Goal: Information Seeking & Learning: Learn about a topic

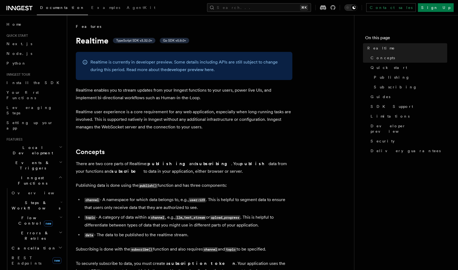
scroll to position [63, 0]
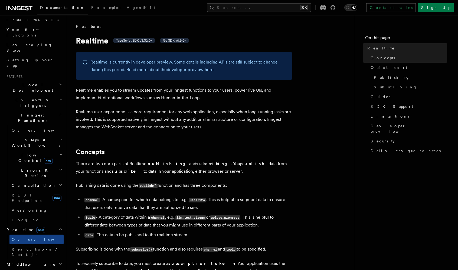
click at [149, 217] on li "topic - A category of data within a channel , e.g., llm_text_stream or upload_p…" at bounding box center [188, 221] width 210 height 15
click at [34, 30] on span "Your first Functions" at bounding box center [22, 33] width 32 height 10
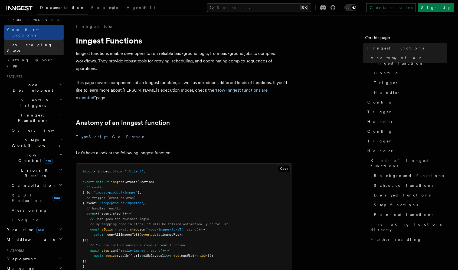
click at [26, 43] on span "Leveraging Steps" at bounding box center [29, 48] width 46 height 10
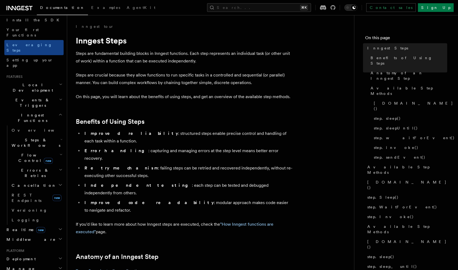
click at [182, 54] on p "Steps are fundamental building blocks in Inngest functions. Each step represent…" at bounding box center [184, 57] width 217 height 15
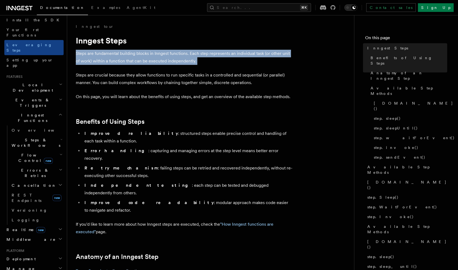
click at [182, 54] on p "Steps are fundamental building blocks in Inngest functions. Each step represent…" at bounding box center [184, 57] width 217 height 15
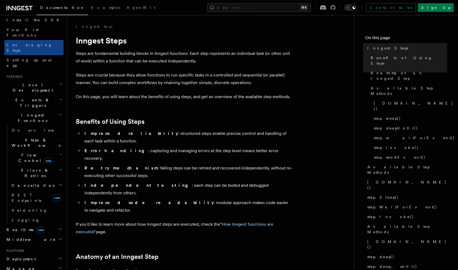
click at [171, 80] on p "Steps are crucial because they allow functions to run specific tasks in a contr…" at bounding box center [184, 78] width 217 height 15
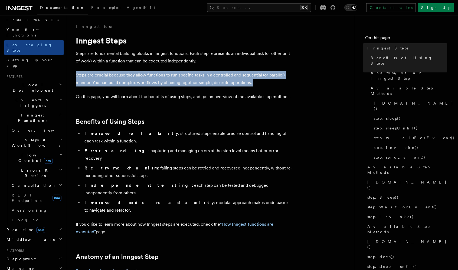
click at [171, 80] on p "Steps are crucial because they allow functions to run specific tasks in a contr…" at bounding box center [184, 78] width 217 height 15
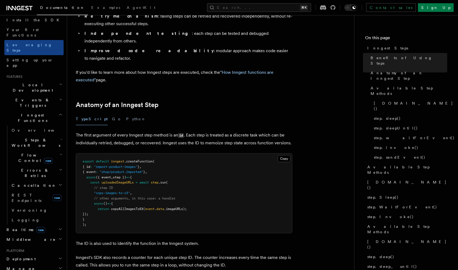
scroll to position [158, 0]
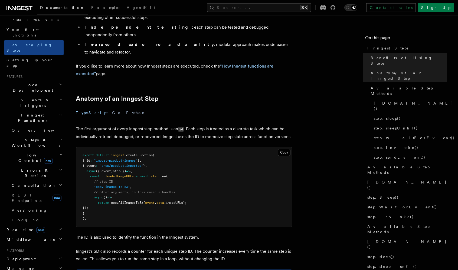
click at [105, 107] on div "TypeScript Go Python" at bounding box center [184, 113] width 217 height 12
click at [112, 107] on button "Go" at bounding box center [117, 113] width 10 height 12
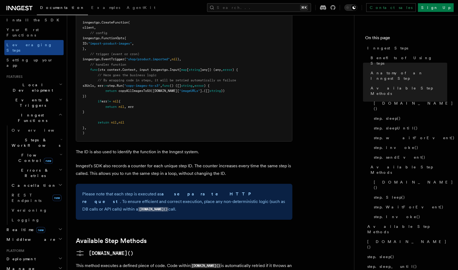
scroll to position [312, 0]
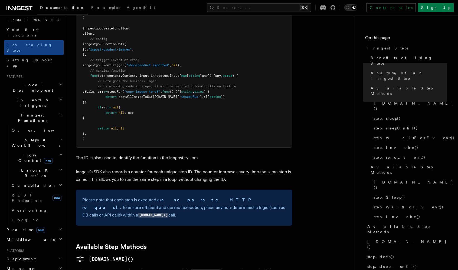
click at [162, 168] on p "Inngest's SDK also records a counter for each unique step ID. The counter incre…" at bounding box center [184, 175] width 217 height 15
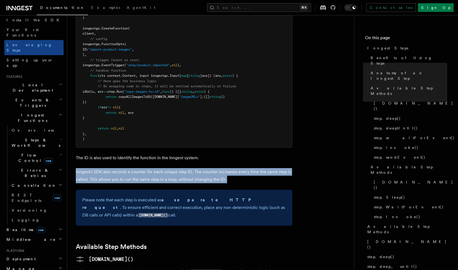
click at [162, 168] on p "Inngest's SDK also records a counter for each unique step ID. The counter incre…" at bounding box center [184, 175] width 217 height 15
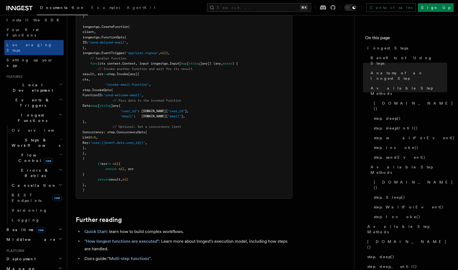
scroll to position [1300, 0]
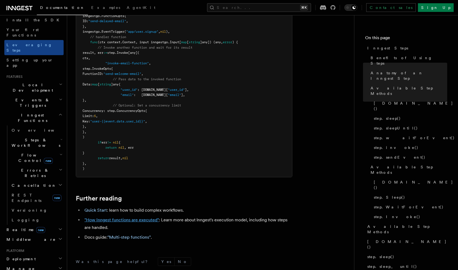
click at [104, 218] on link ""How Inngest functions are executed"" at bounding box center [121, 220] width 74 height 5
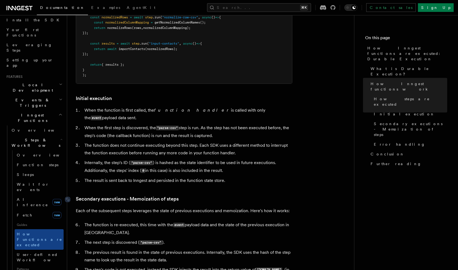
scroll to position [996, 0]
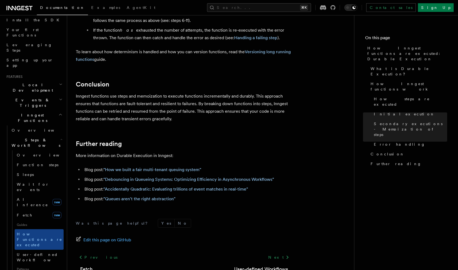
click at [18, 3] on div "Documentation Examples AgentKit Search... ⌘K Contact sales Sign Up" at bounding box center [229, 7] width 458 height 15
click at [17, 10] on icon at bounding box center [19, 8] width 26 height 6
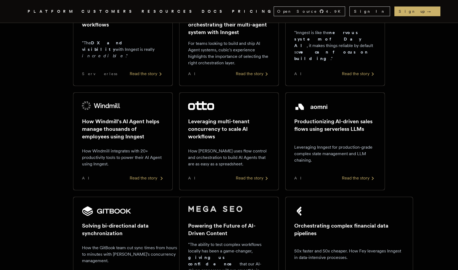
scroll to position [259, 0]
click at [87, 107] on img at bounding box center [101, 105] width 38 height 9
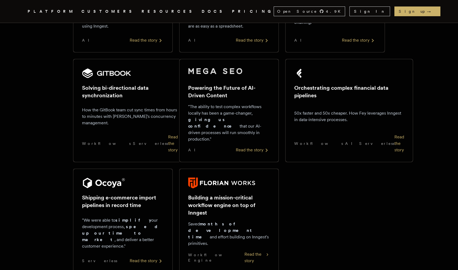
scroll to position [429, 0]
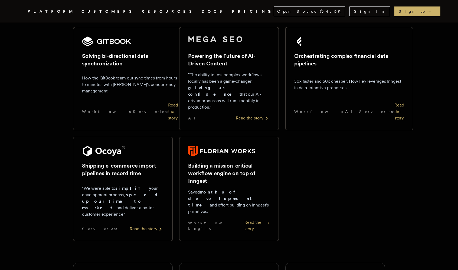
click at [193, 146] on img at bounding box center [221, 151] width 67 height 11
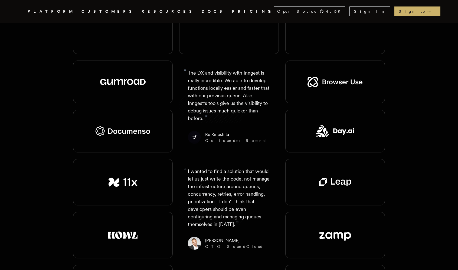
scroll to position [719, 0]
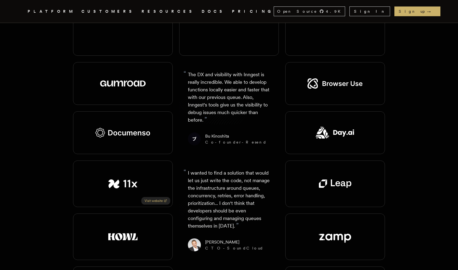
click at [156, 197] on link "Visit website" at bounding box center [155, 201] width 29 height 8
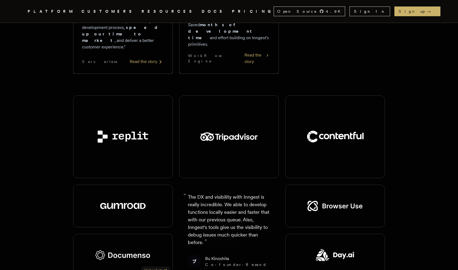
scroll to position [596, 0]
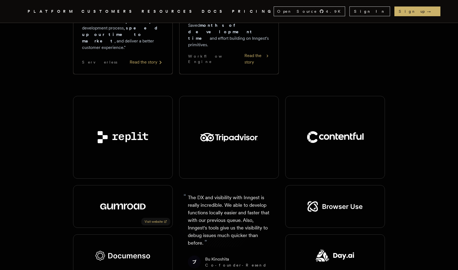
click at [115, 204] on img at bounding box center [122, 207] width 45 height 6
click at [155, 218] on link "Visit website" at bounding box center [155, 222] width 29 height 8
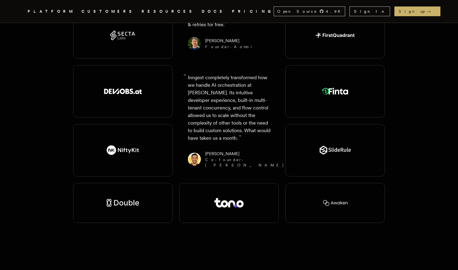
scroll to position [1028, 0]
click at [126, 199] on img at bounding box center [123, 203] width 32 height 8
click at [154, 166] on link "Visit website" at bounding box center [155, 170] width 29 height 8
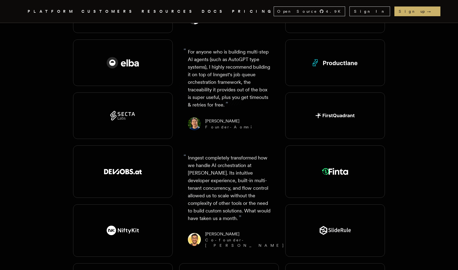
scroll to position [910, 0]
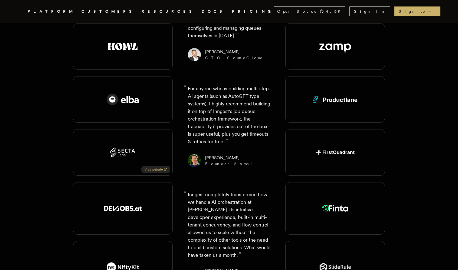
click at [150, 166] on link "Visit website" at bounding box center [155, 170] width 29 height 8
click at [240, 191] on p "“ Inngest completely transformed how we handle AI orchestration at Otto. Its in…" at bounding box center [229, 225] width 83 height 68
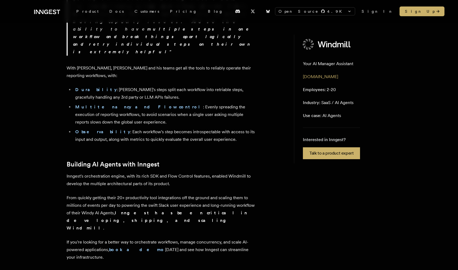
scroll to position [1420, 0]
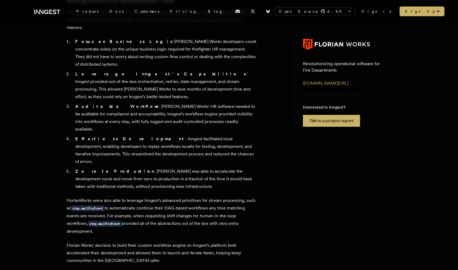
scroll to position [231, 0]
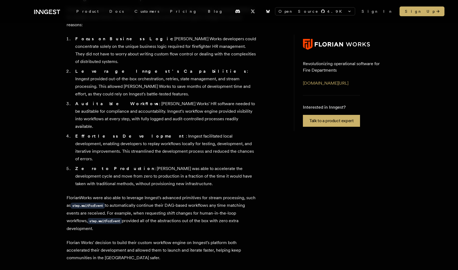
click at [255, 207] on article "Customer story - Florian Works Building a mission-critical workflow engine on t…" at bounding box center [175, 38] width 217 height 447
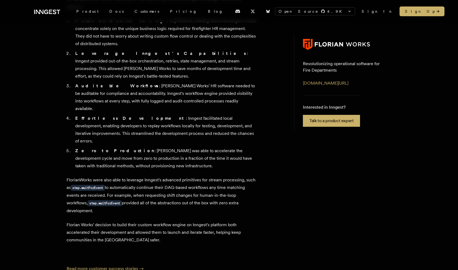
scroll to position [381, 0]
